Goal: Task Accomplishment & Management: Complete application form

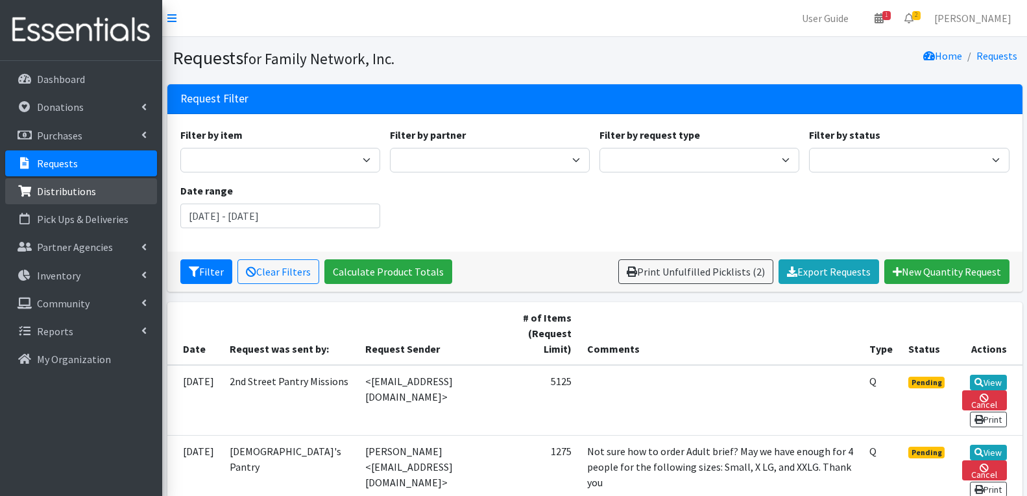
click at [67, 188] on p "Distributions" at bounding box center [66, 191] width 59 height 13
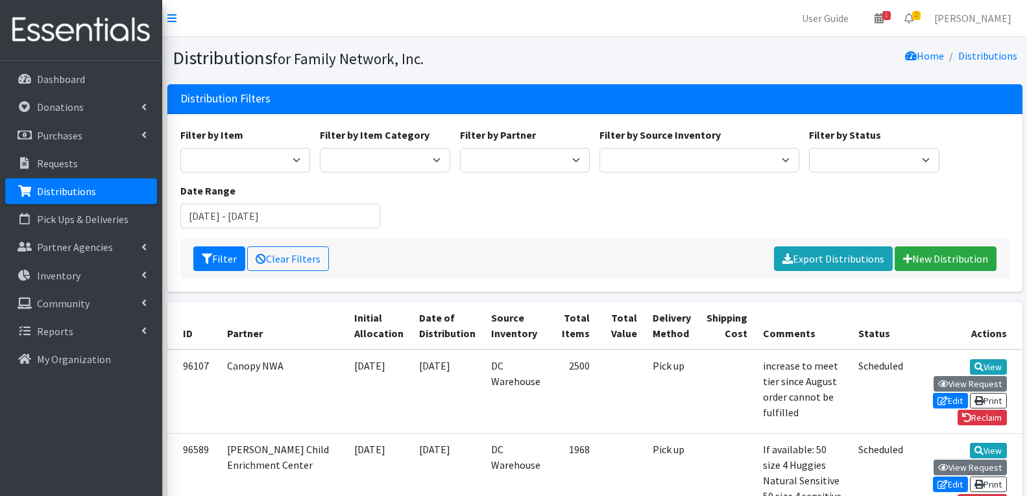
click at [515, 147] on div "Filter by Partner 2nd Street Pantry Missions [US_STATE] Coalition of Marshalles…" at bounding box center [525, 149] width 140 height 45
click at [514, 157] on select "2nd Street Pantry Missions Arkansas Coalition of Marshallese Bread of Life Cano…" at bounding box center [525, 160] width 130 height 25
select select "6416"
click at [460, 148] on select "2nd Street Pantry Missions Arkansas Coalition of Marshallese Bread of Life Cano…" at bounding box center [525, 160] width 130 height 25
click at [215, 256] on button "Filter" at bounding box center [219, 258] width 52 height 25
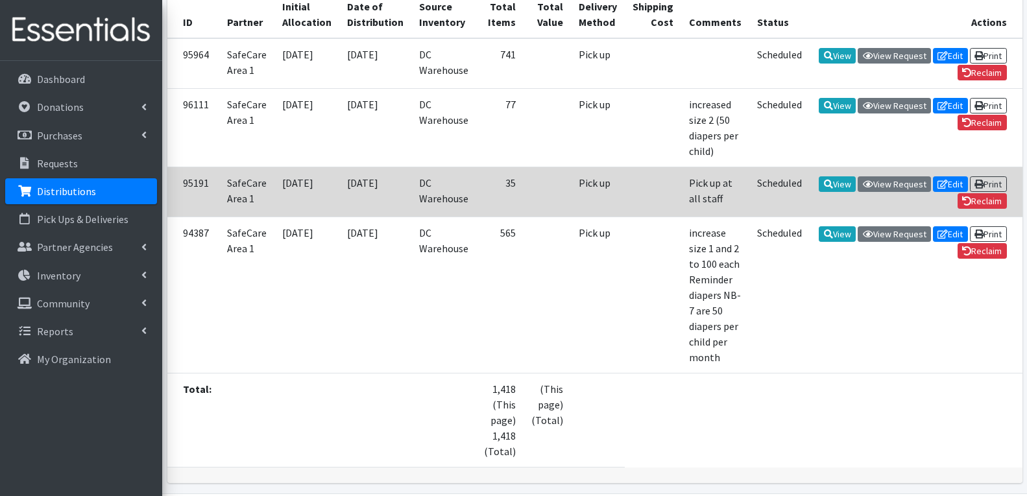
scroll to position [308, 0]
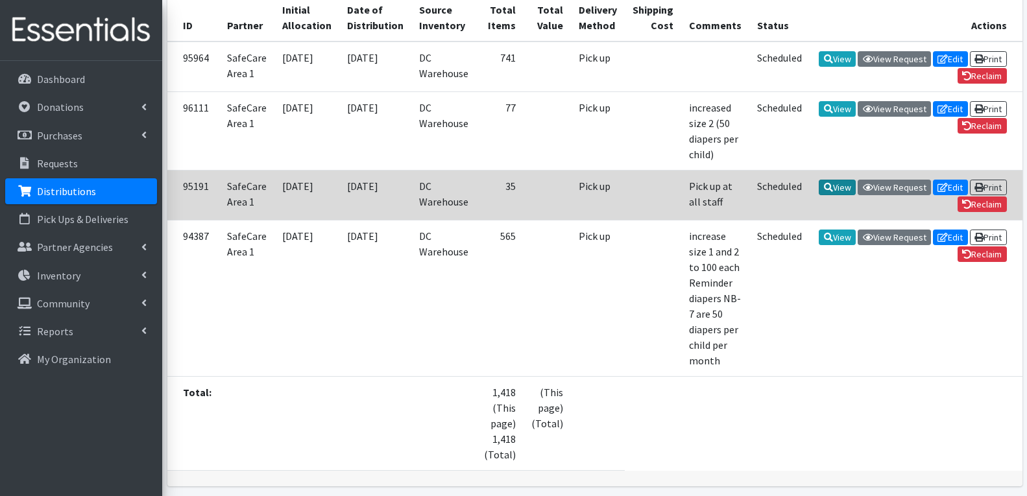
click at [818, 189] on link "View" at bounding box center [836, 188] width 37 height 16
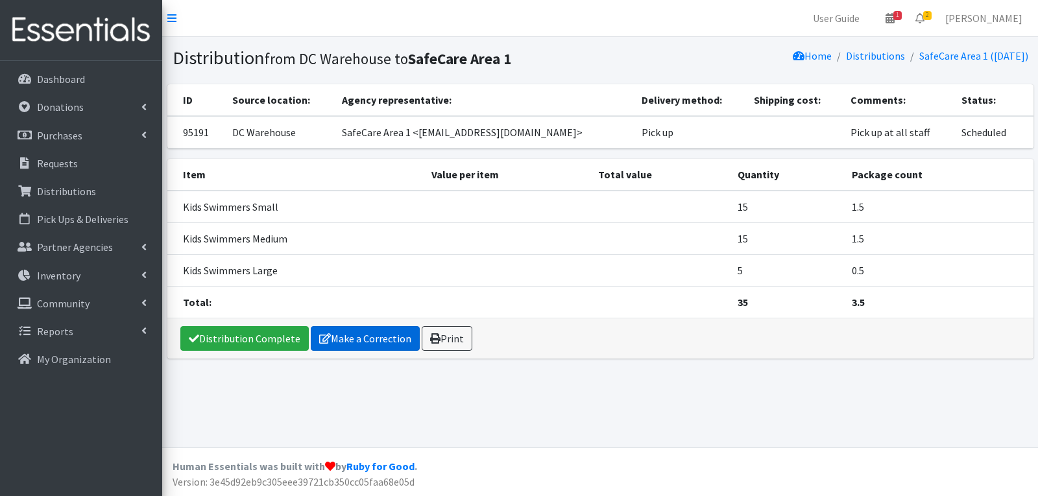
click at [333, 343] on link "Make a Correction" at bounding box center [365, 338] width 109 height 25
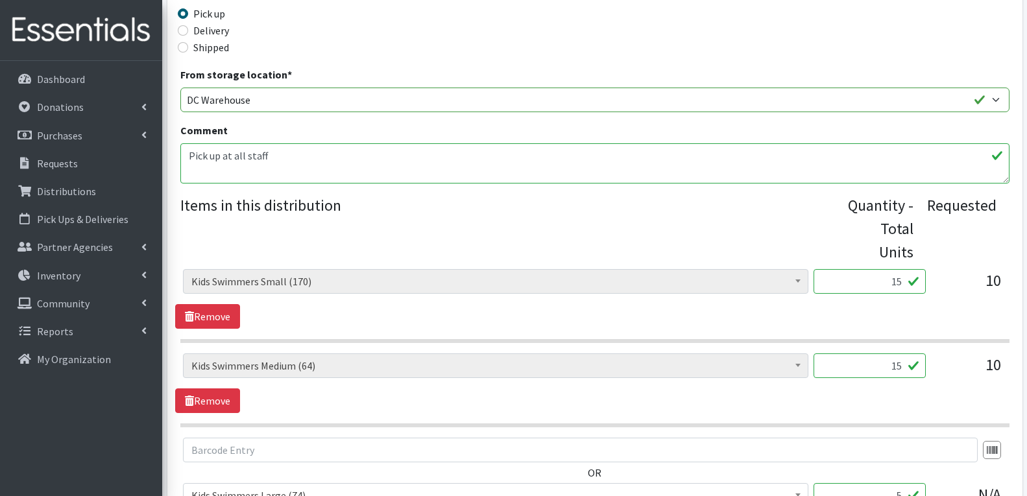
scroll to position [454, 0]
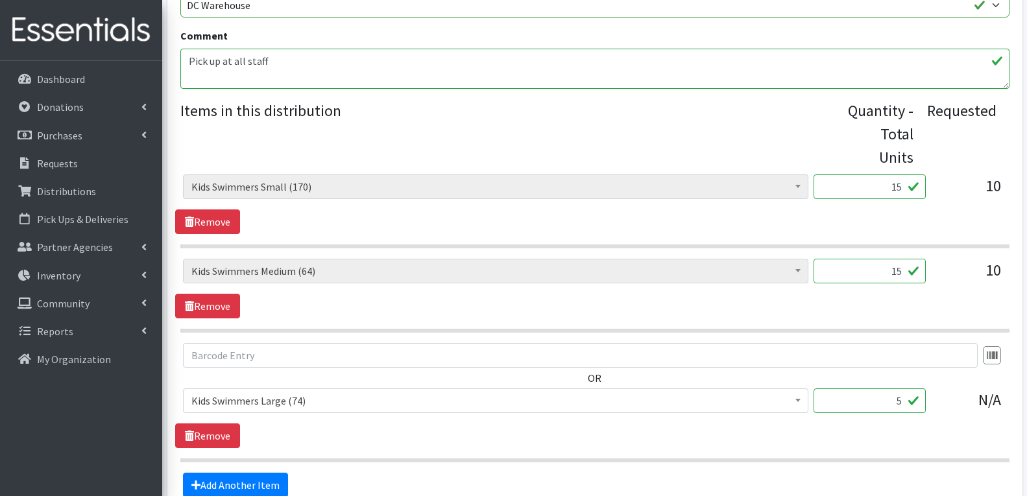
click at [898, 259] on input "15" at bounding box center [869, 271] width 112 height 25
click at [220, 294] on link "Remove" at bounding box center [207, 306] width 65 height 25
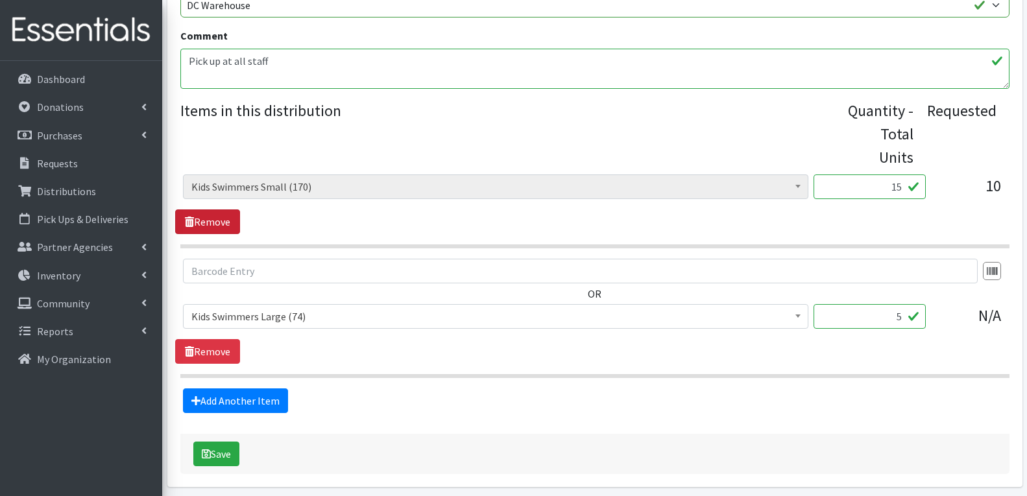
click at [197, 209] on link "Remove" at bounding box center [207, 221] width 65 height 25
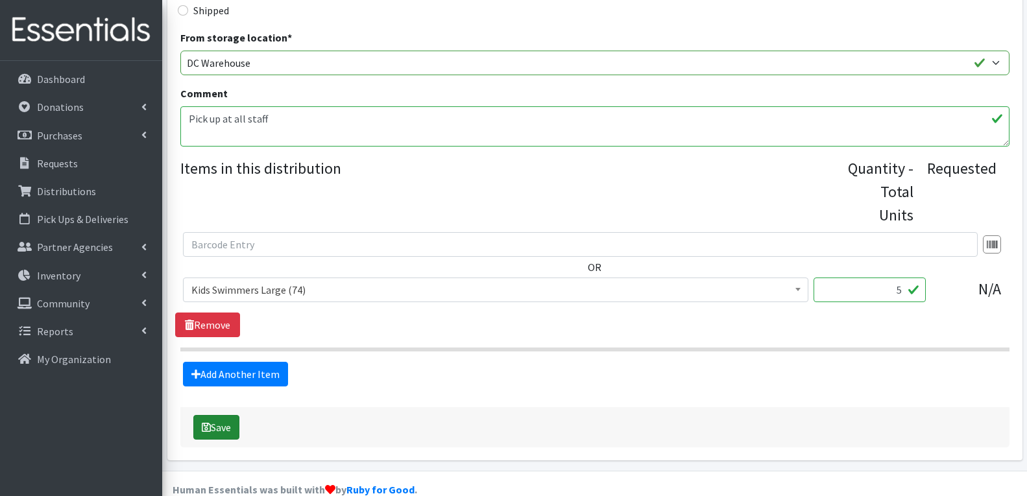
click at [221, 415] on button "Save" at bounding box center [216, 427] width 46 height 25
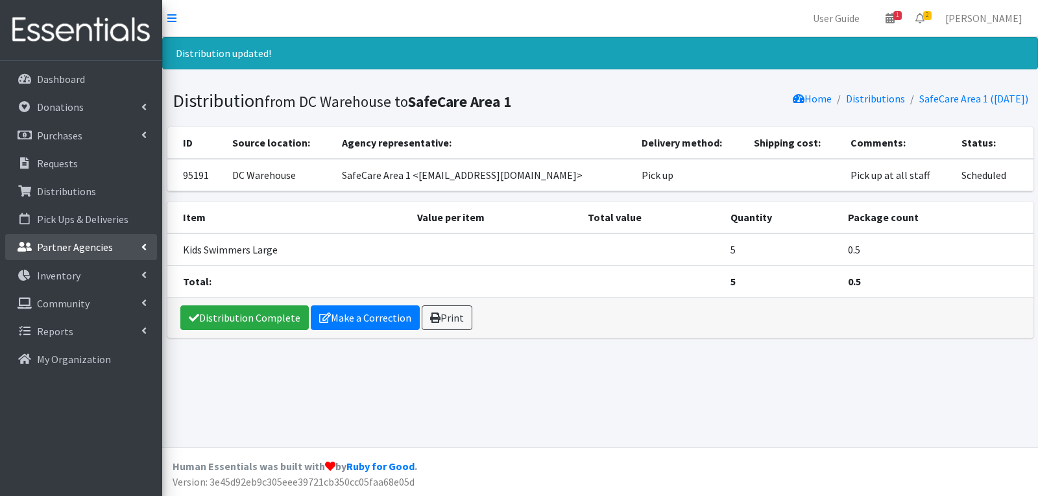
click at [86, 243] on p "Partner Agencies" at bounding box center [75, 247] width 76 height 13
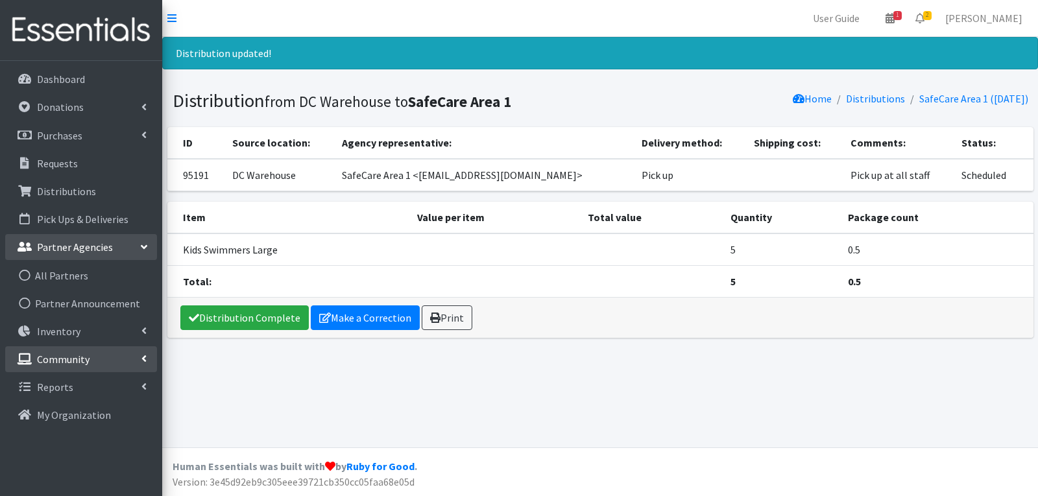
click at [75, 364] on p "Community" at bounding box center [63, 359] width 53 height 13
click at [75, 388] on link "Donation Sites" at bounding box center [81, 387] width 152 height 26
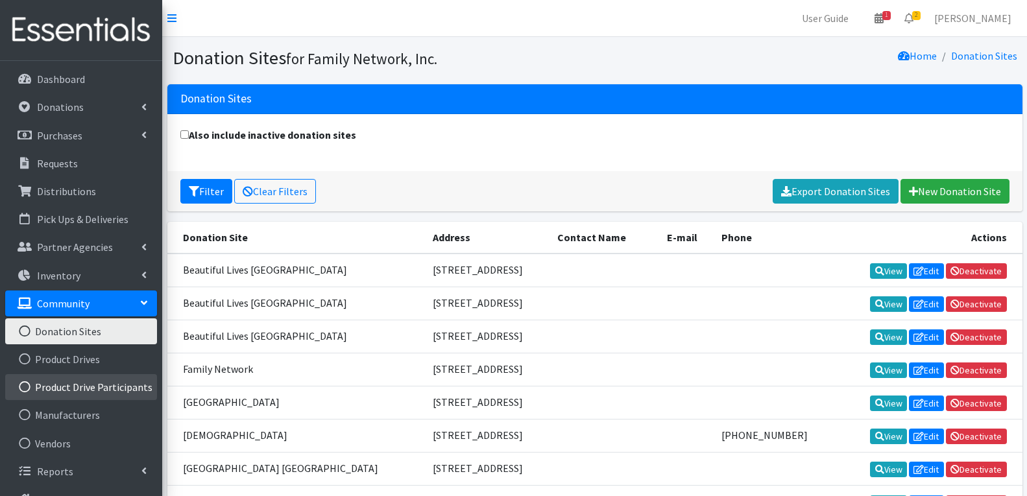
click at [90, 381] on link "Product Drive Participants" at bounding box center [81, 387] width 152 height 26
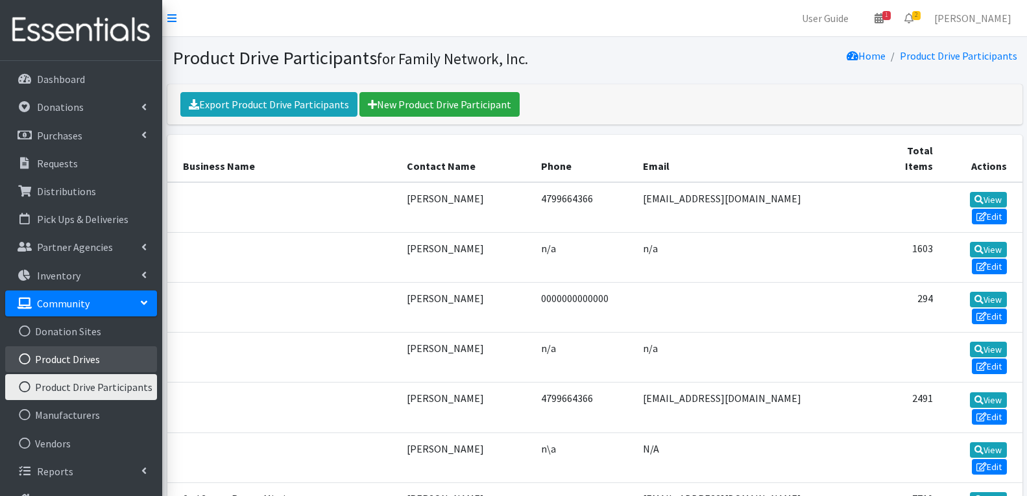
click at [56, 363] on link "Product Drives" at bounding box center [81, 359] width 152 height 26
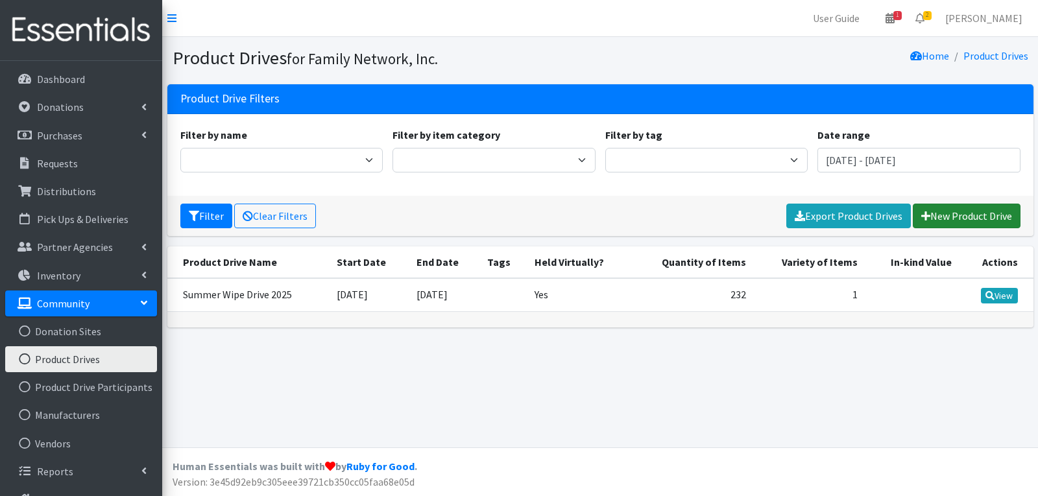
click at [970, 209] on link "New Product Drive" at bounding box center [967, 216] width 108 height 25
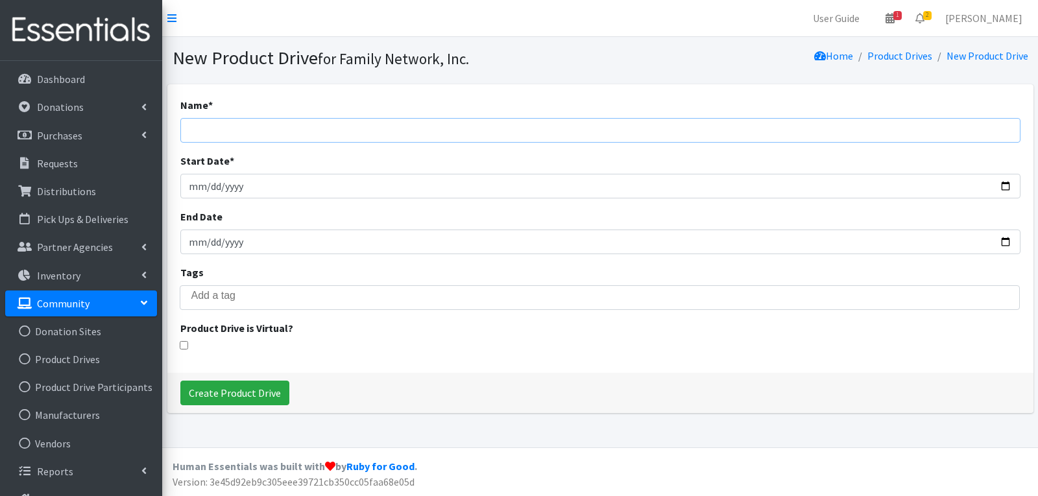
click at [241, 137] on input "Name *" at bounding box center [600, 130] width 840 height 25
type input "Fall Diaper Drive 2025"
click at [252, 184] on input "Start Date *" at bounding box center [600, 186] width 840 height 25
type input "2025-09-15"
click at [234, 242] on input "End Date" at bounding box center [600, 242] width 840 height 25
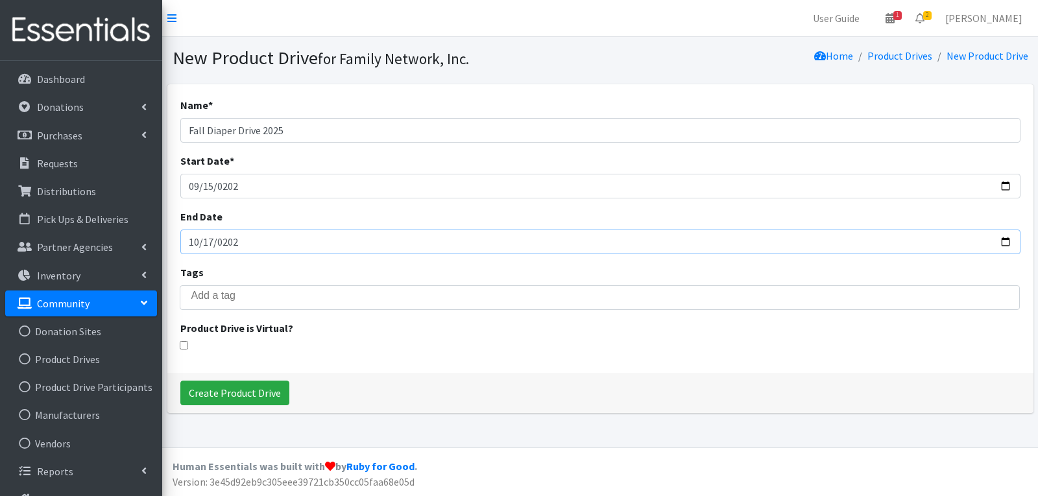
type input "2025-10-17"
click at [233, 299] on input "search" at bounding box center [608, 296] width 835 height 12
click at [248, 351] on div "Name * Fall Diaper Drive 2025 Start Date * 2025-09-15 End Date 2025-10-17 Tags …" at bounding box center [600, 228] width 866 height 289
click at [185, 341] on input "checkbox" at bounding box center [184, 345] width 8 height 8
click at [183, 342] on input "checkbox" at bounding box center [184, 345] width 8 height 8
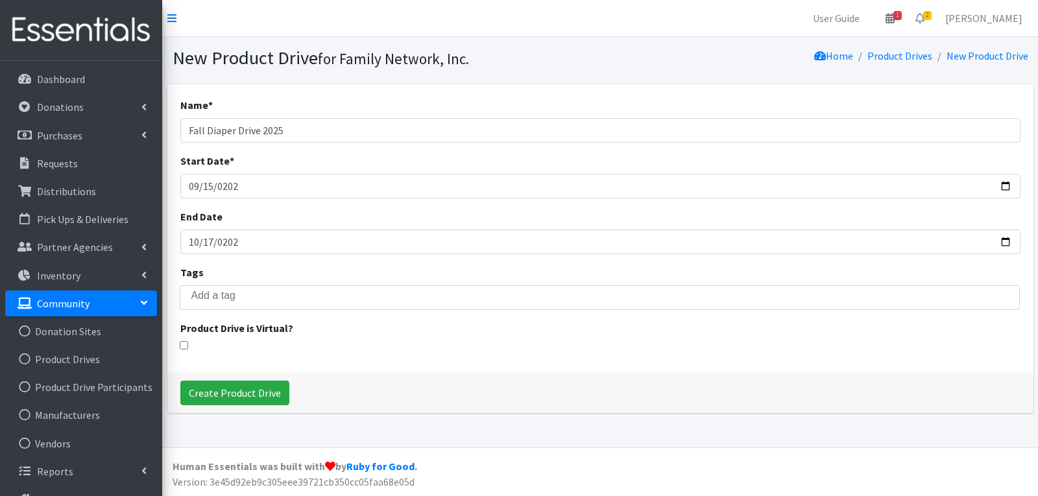
click at [183, 342] on input "checkbox" at bounding box center [184, 345] width 8 height 8
checkbox input "false"
click at [209, 396] on input "Create Product Drive" at bounding box center [234, 393] width 109 height 25
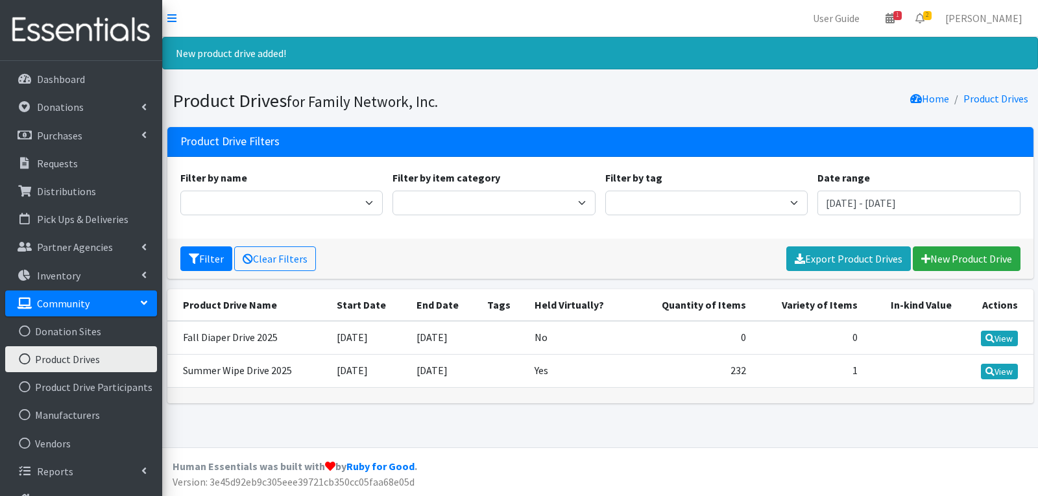
click at [541, 337] on td "No" at bounding box center [579, 338] width 104 height 34
click at [77, 109] on p "Donations" at bounding box center [60, 107] width 47 height 13
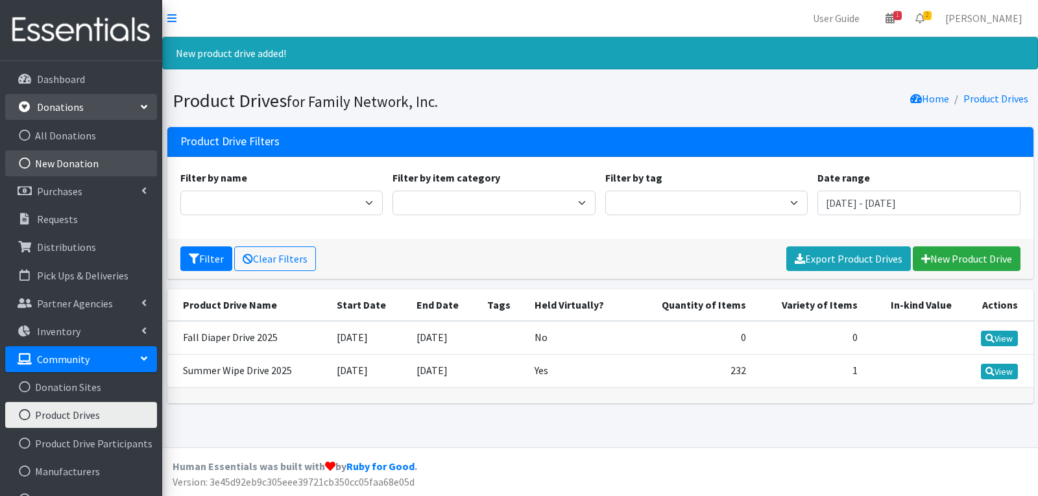
click at [54, 160] on link "New Donation" at bounding box center [81, 163] width 152 height 26
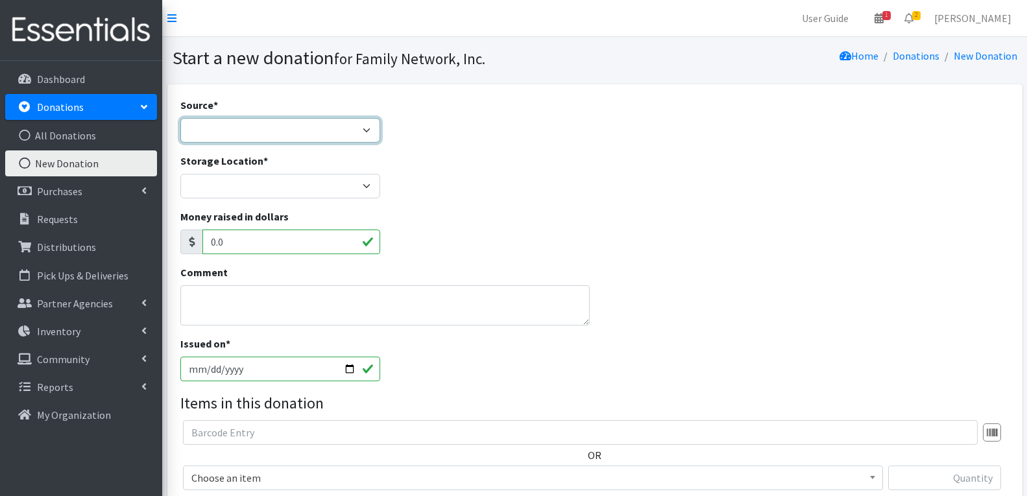
click at [251, 142] on select "Product Drive Manufacturer Donation Site Misc. Donation" at bounding box center [280, 130] width 200 height 25
select select "Product Drive"
click at [180, 118] on select "Product Drive Manufacturer Donation Site Misc. Donation" at bounding box center [280, 130] width 200 height 25
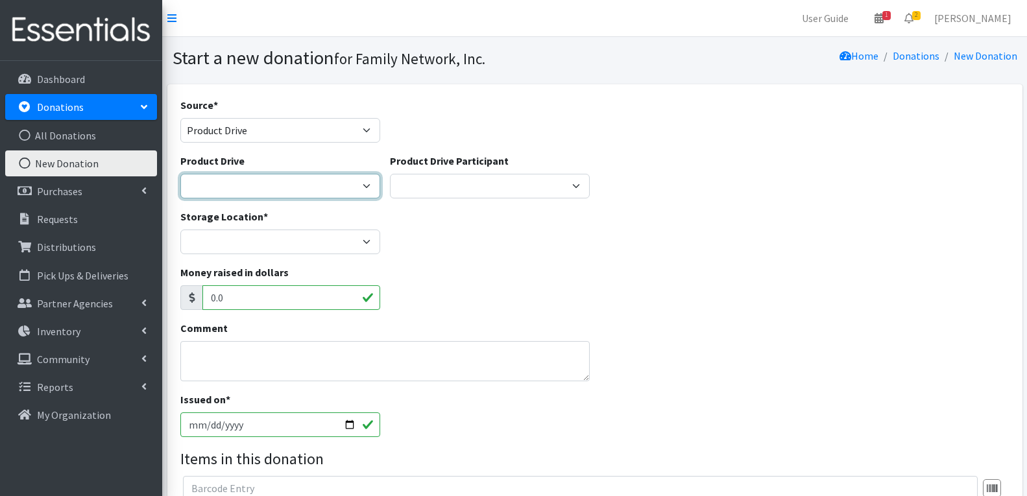
click at [240, 176] on select "[US_STATE] Children's Northwest Diaper Drive [US_STATE] Music Works and Bank of…" at bounding box center [280, 186] width 200 height 25
select select "3528"
click at [180, 174] on select "[US_STATE] Children's Northwest Diaper Drive [US_STATE] Music Works and Bank of…" at bounding box center [280, 186] width 200 height 25
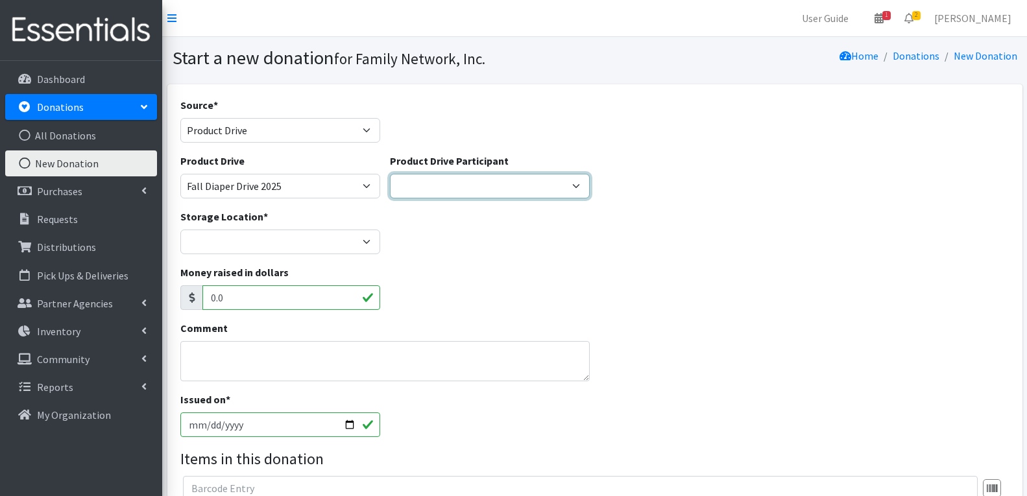
click at [473, 191] on select "Harvest Group Walmart Misc God's Pantry Christ Church Traverse Legacy BLUSH Boo…" at bounding box center [490, 186] width 200 height 25
click at [544, 130] on div "Source * Product Drive Manufacturer Donation Site Misc. Donation" at bounding box center [594, 125] width 839 height 56
click at [78, 108] on p "Donations" at bounding box center [60, 107] width 47 height 13
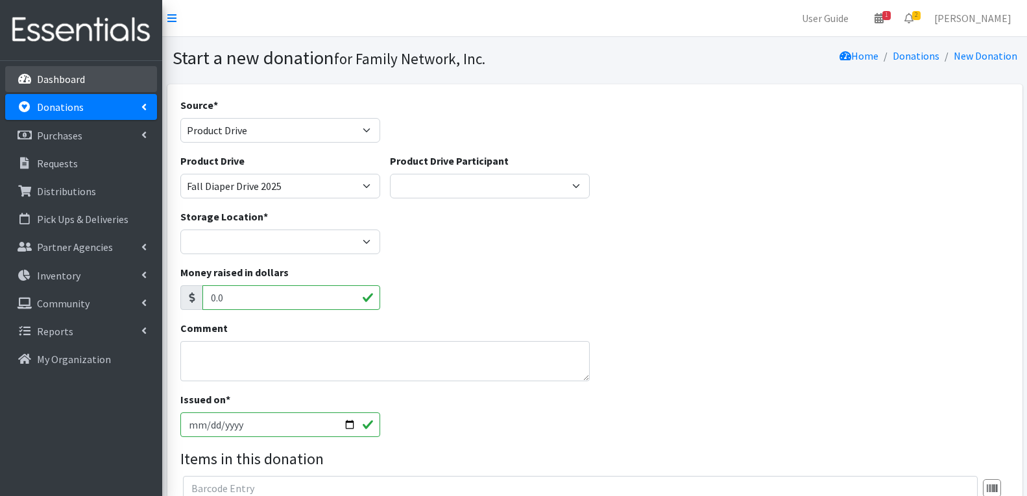
click at [93, 82] on link "Dashboard" at bounding box center [81, 79] width 152 height 26
